Goal: Task Accomplishment & Management: Manage account settings

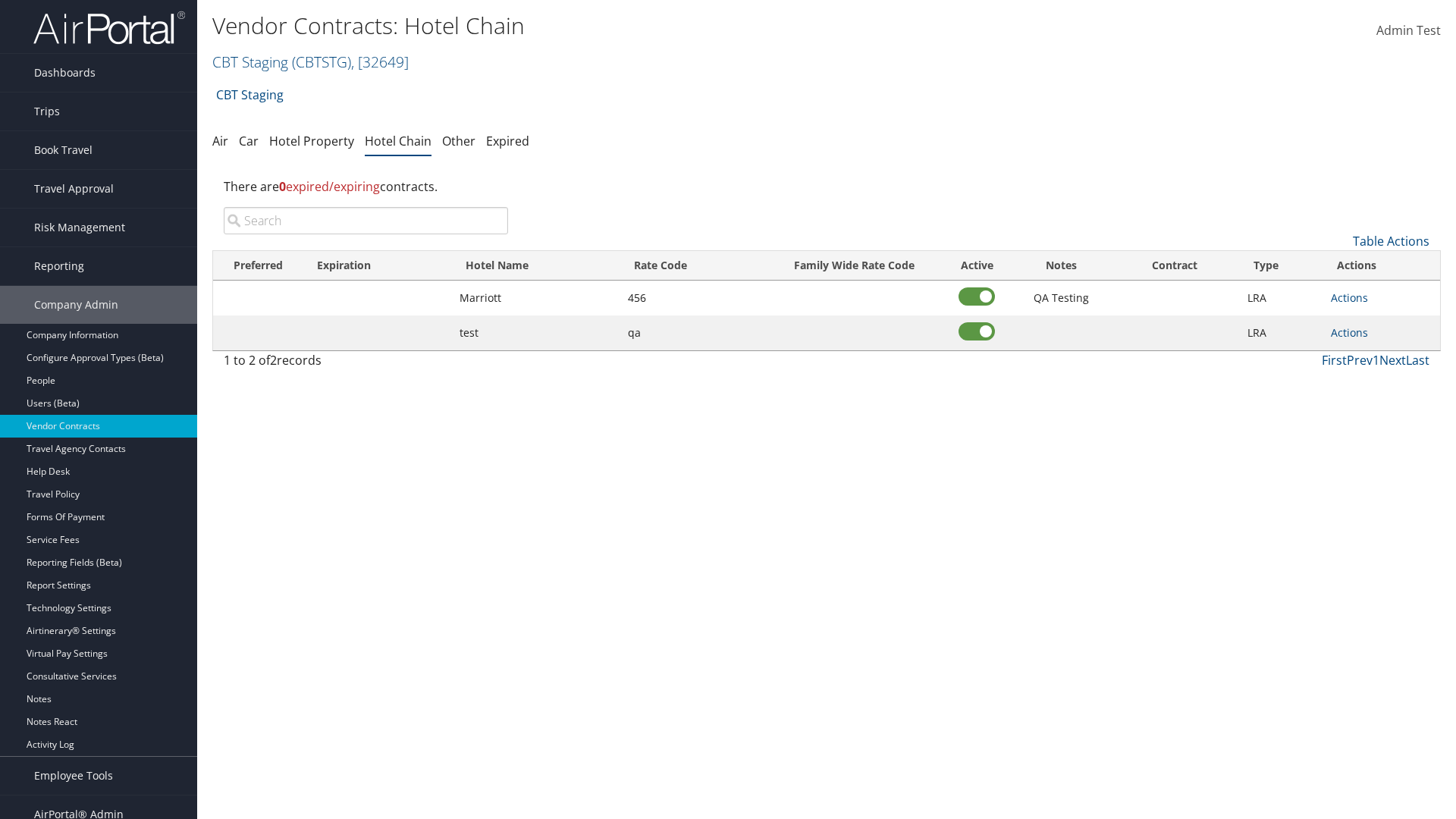
click at [366, 221] on input "search" at bounding box center [366, 221] width 285 height 28
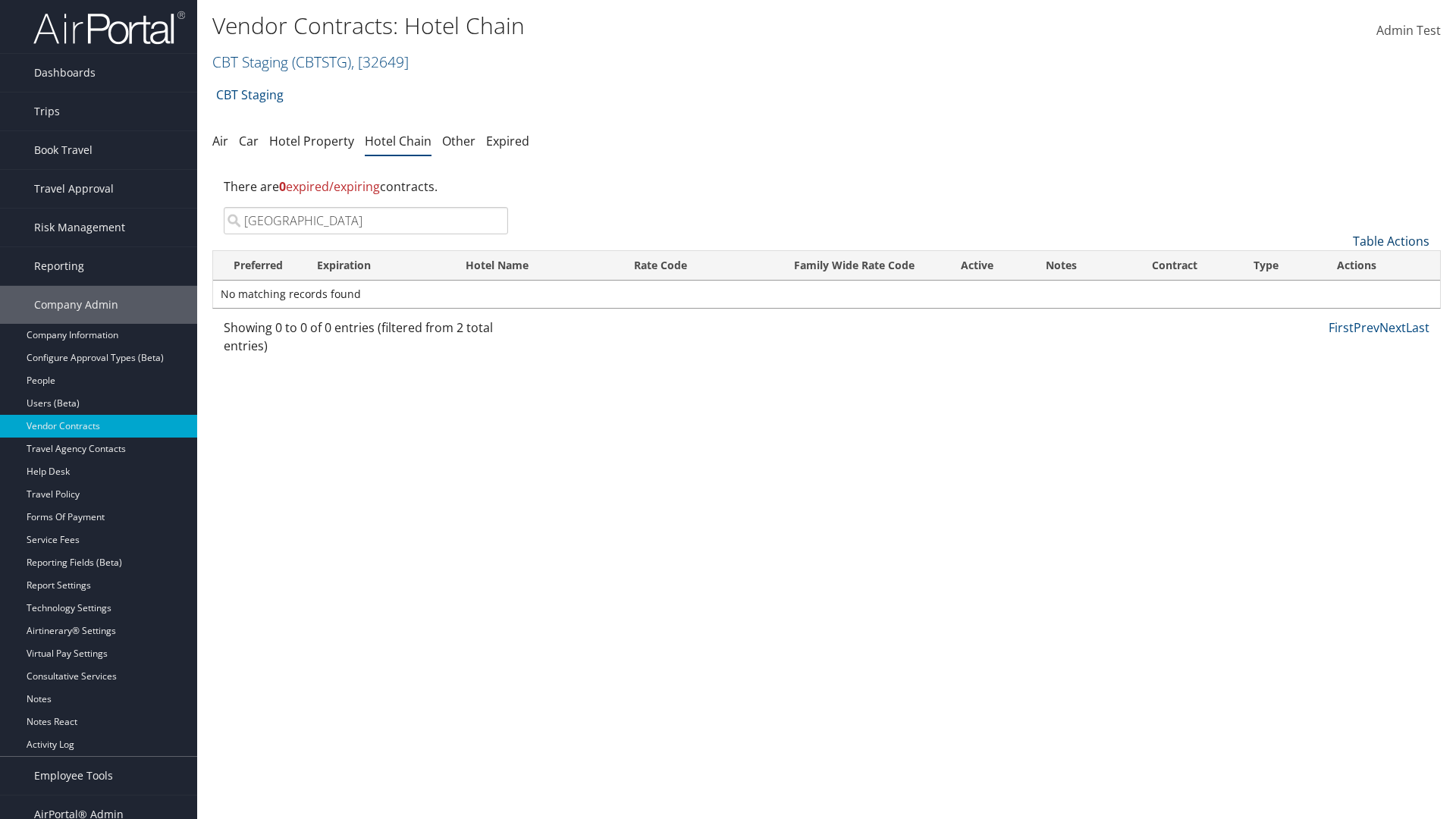
type input "[GEOGRAPHIC_DATA]"
click at [1391, 241] on link "Table Actions" at bounding box center [1391, 240] width 77 height 16
click at [1340, 265] on link "Add New Contract" at bounding box center [1340, 265] width 200 height 26
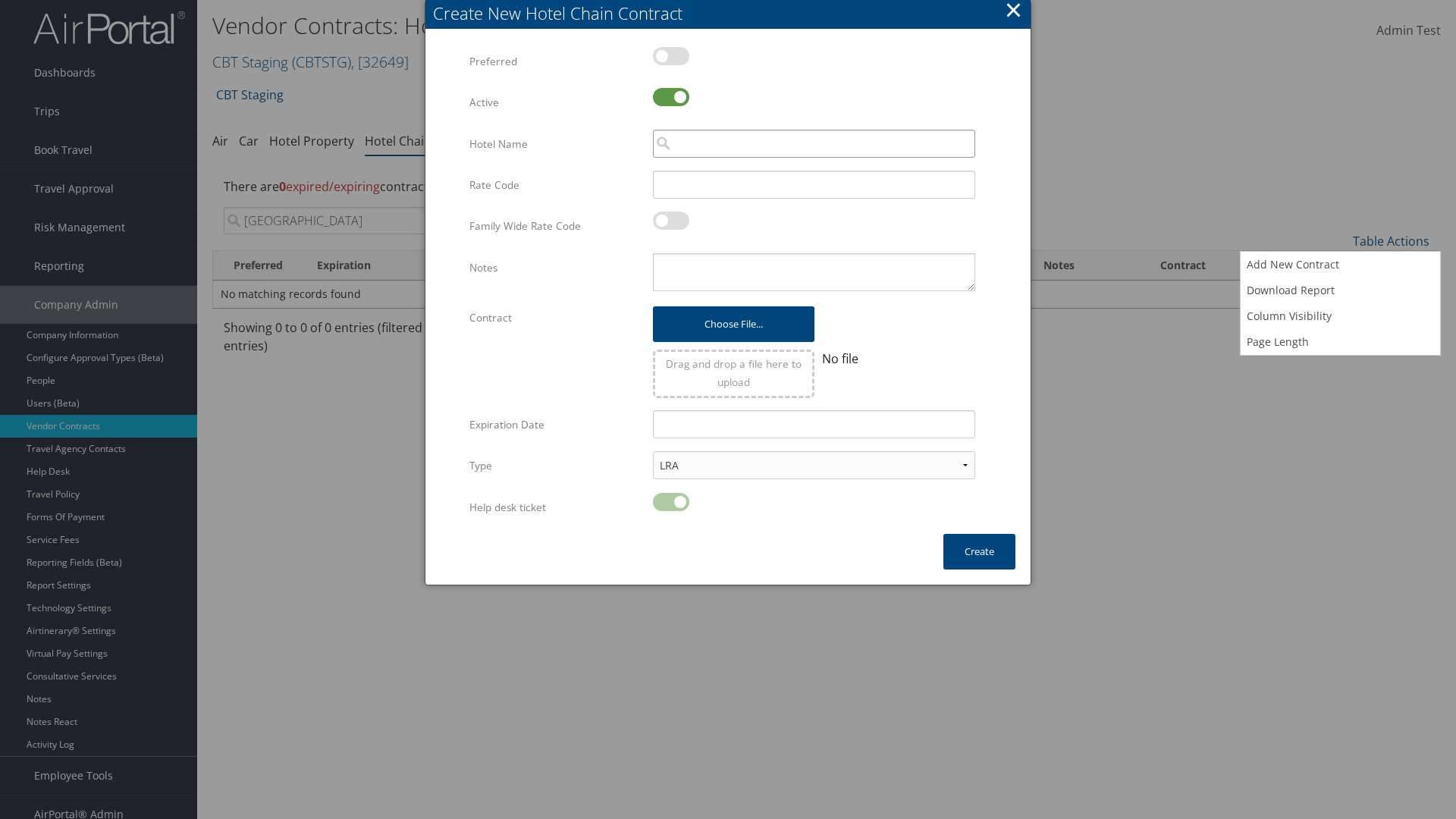
click at [814, 144] on input "search" at bounding box center [814, 144] width 323 height 28
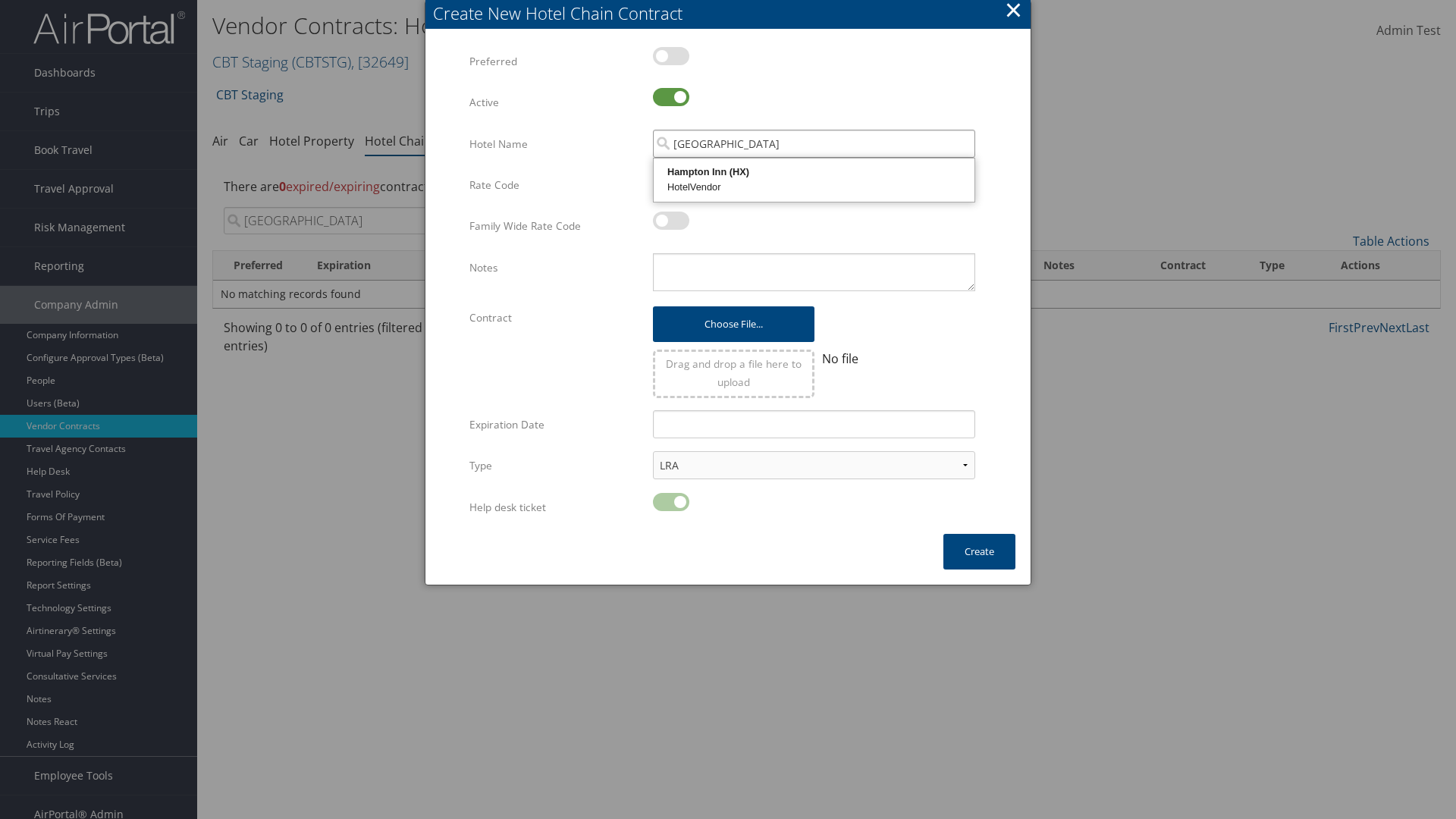
type input "[GEOGRAPHIC_DATA]"
type input "456"
click at [979, 551] on button "Create" at bounding box center [979, 551] width 72 height 35
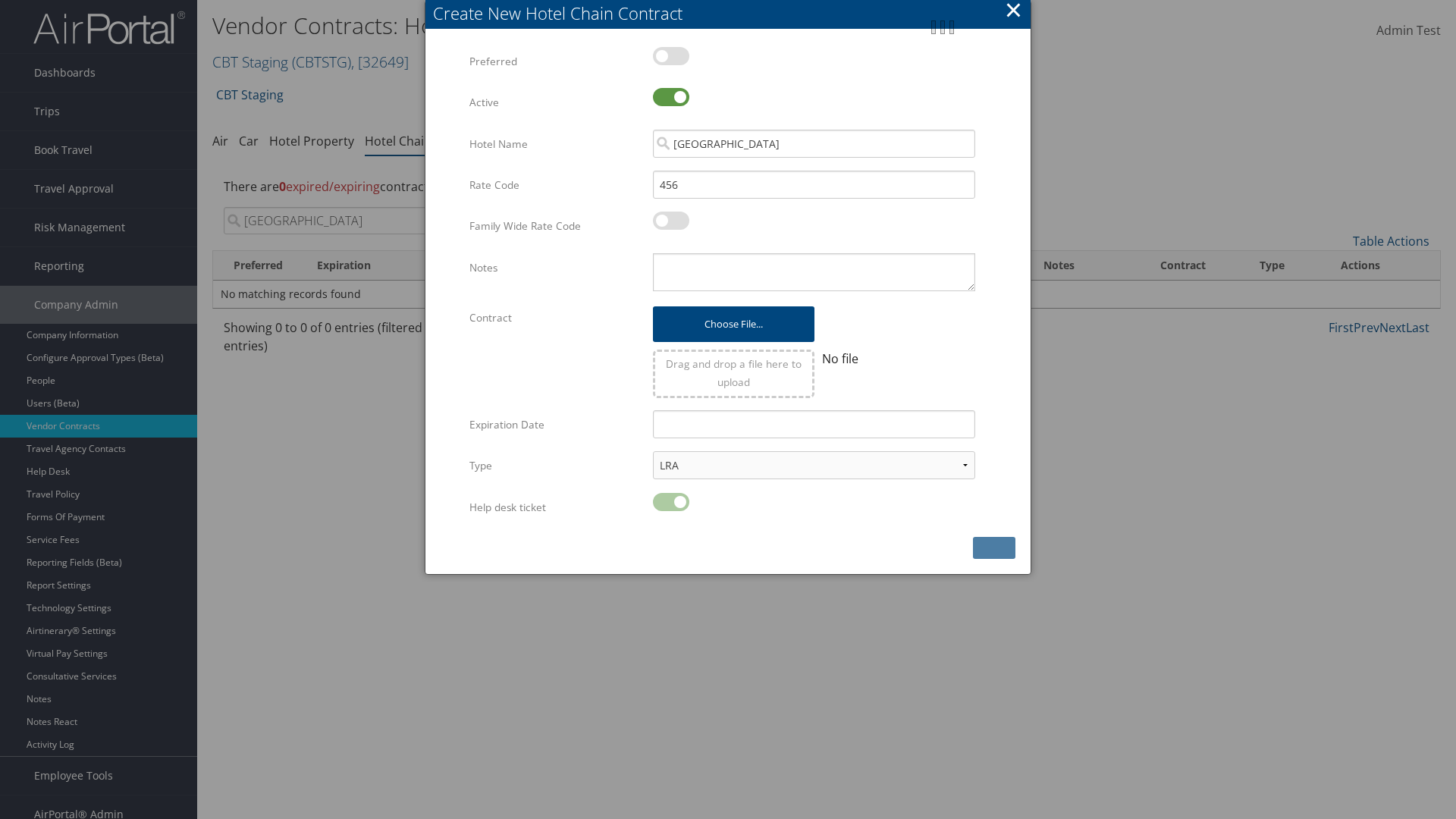
scroll to position [16, 0]
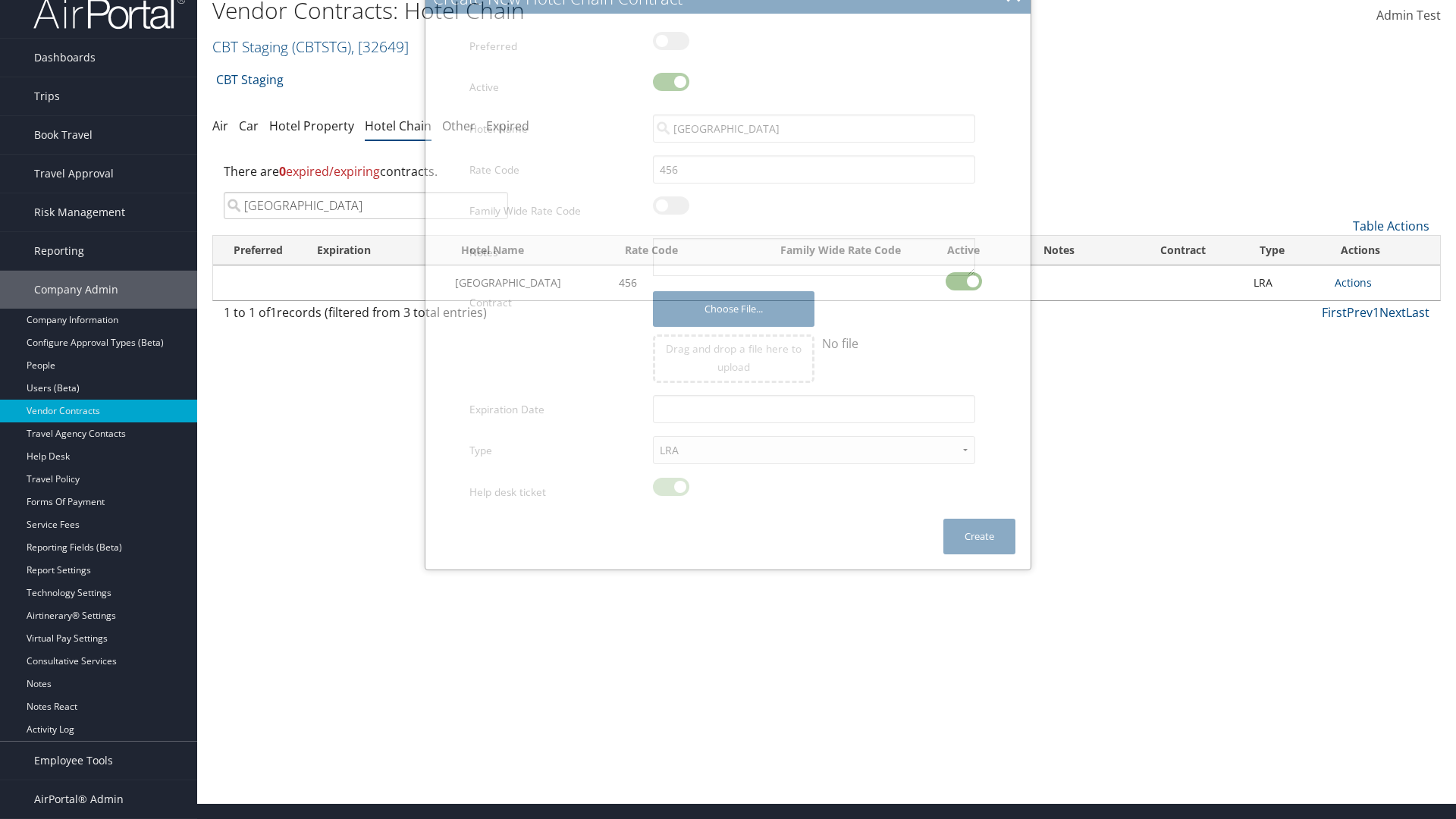
click at [366, 206] on input "[GEOGRAPHIC_DATA]" at bounding box center [366, 206] width 285 height 28
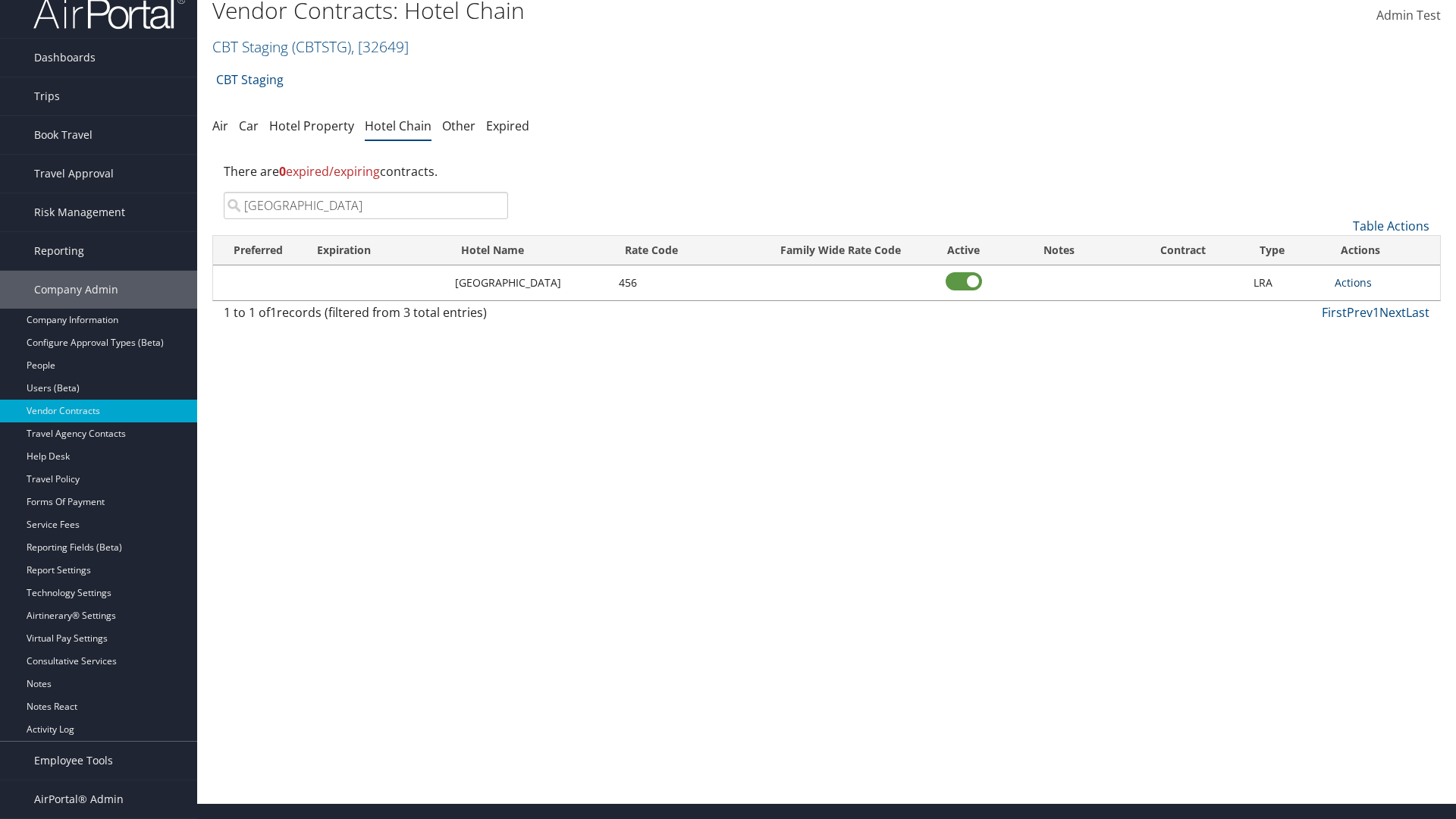
click at [1353, 282] on link "Actions" at bounding box center [1353, 282] width 37 height 15
click at [0, 0] on link "Delete" at bounding box center [0, 0] width 0 height 0
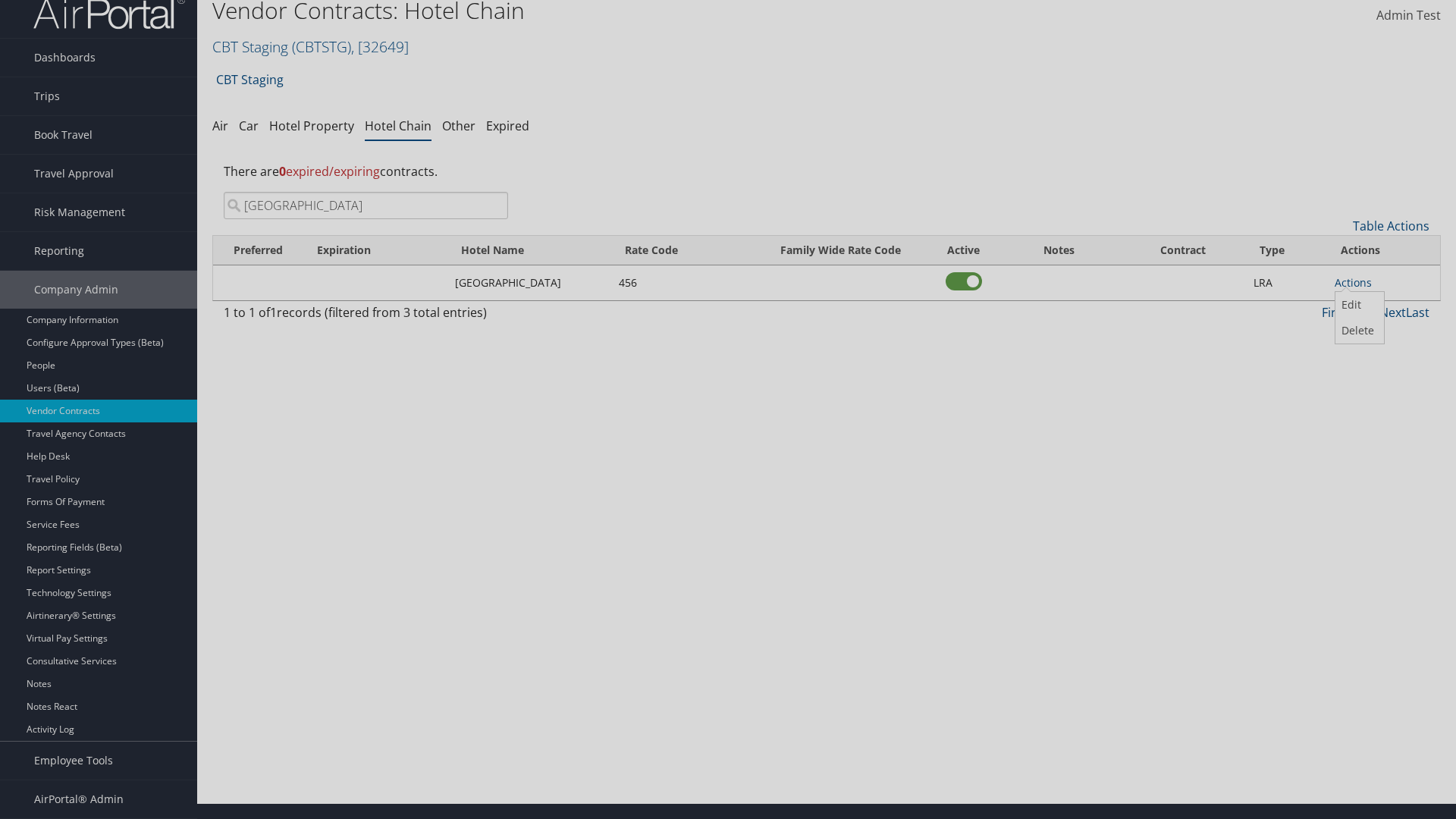
click at [0, 0] on button "Delete" at bounding box center [0, 0] width 0 height 0
